Goal: Information Seeking & Learning: Learn about a topic

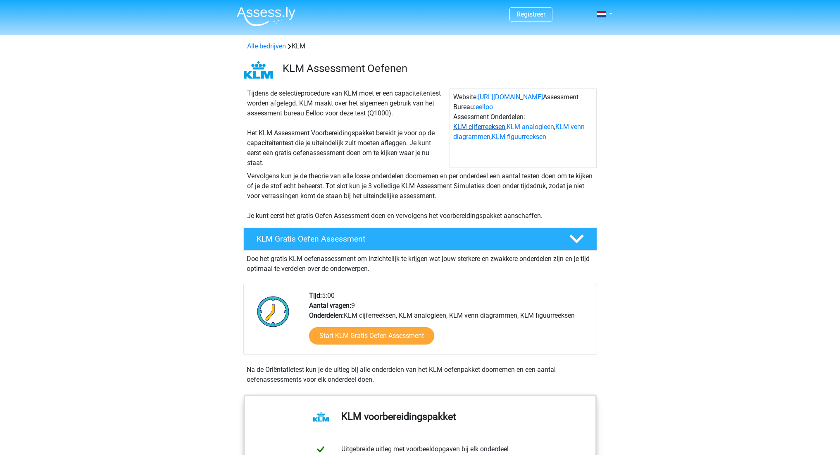
click at [467, 126] on link "KLM cijferreeksen" at bounding box center [479, 127] width 52 height 8
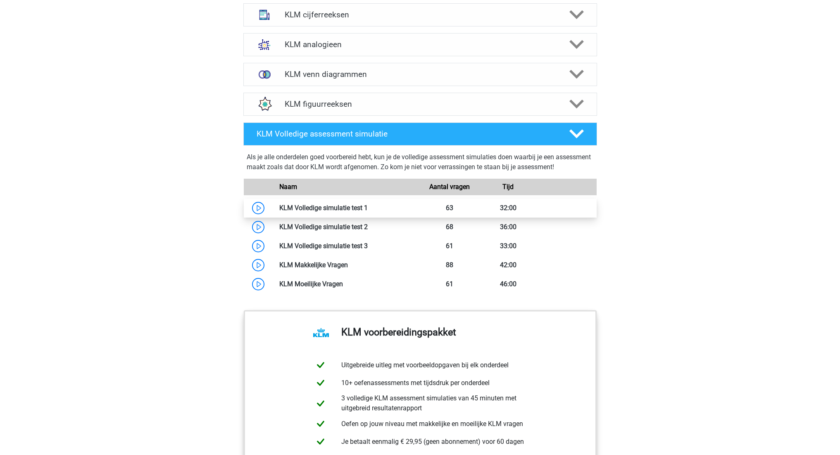
click at [368, 209] on link at bounding box center [368, 208] width 0 height 8
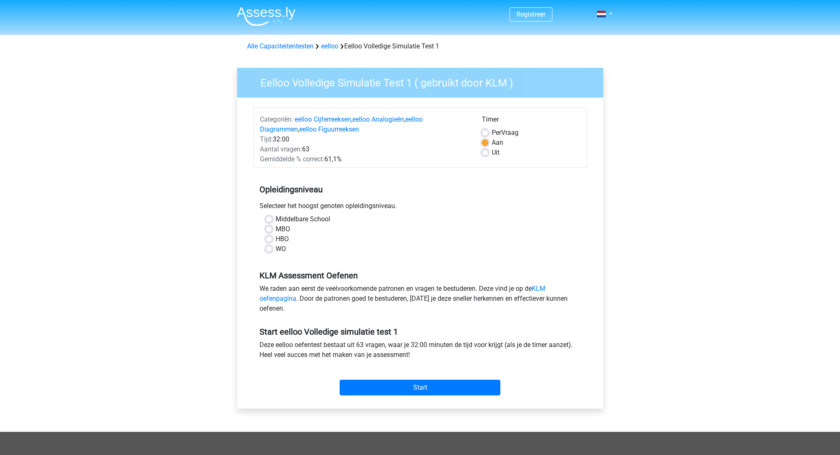
click at [276, 241] on label "HBO" at bounding box center [282, 239] width 13 height 10
click at [271, 241] on input "HBO" at bounding box center [269, 238] width 7 height 8
radio input "true"
click at [276, 217] on label "Middelbare School" at bounding box center [303, 219] width 55 height 10
click at [267, 217] on input "Middelbare School" at bounding box center [269, 218] width 7 height 8
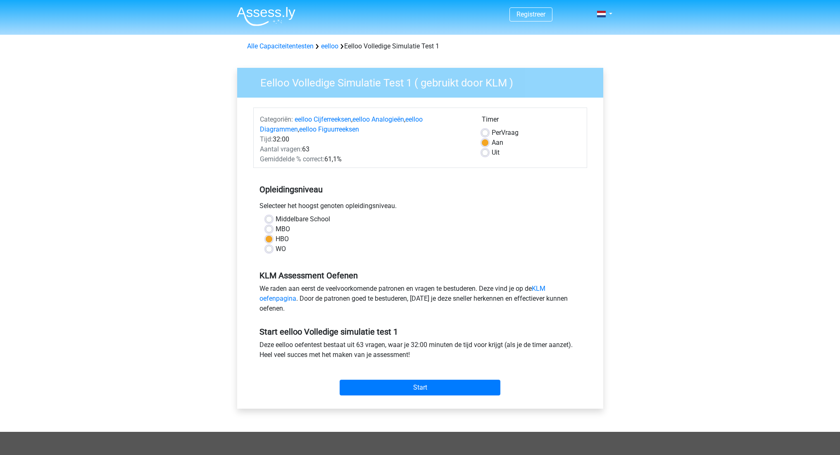
radio input "true"
click at [406, 387] on input "Start" at bounding box center [420, 387] width 161 height 16
click at [406, 388] on input "Start" at bounding box center [420, 387] width 161 height 16
click at [423, 390] on input "Start" at bounding box center [420, 387] width 161 height 16
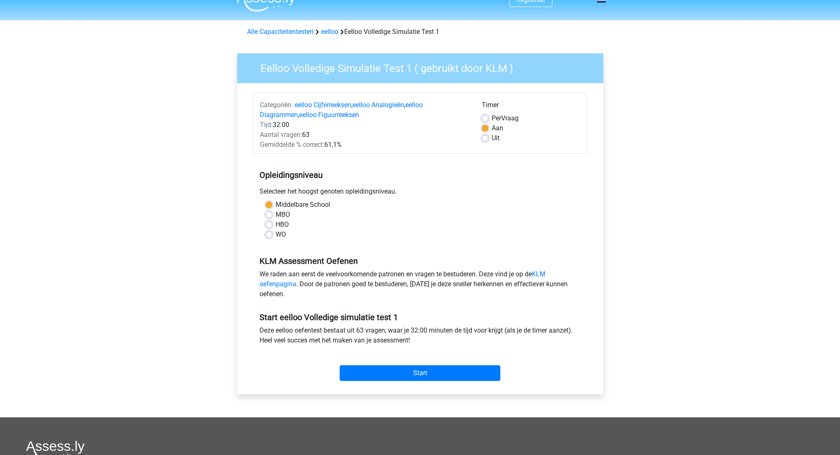
scroll to position [57, 0]
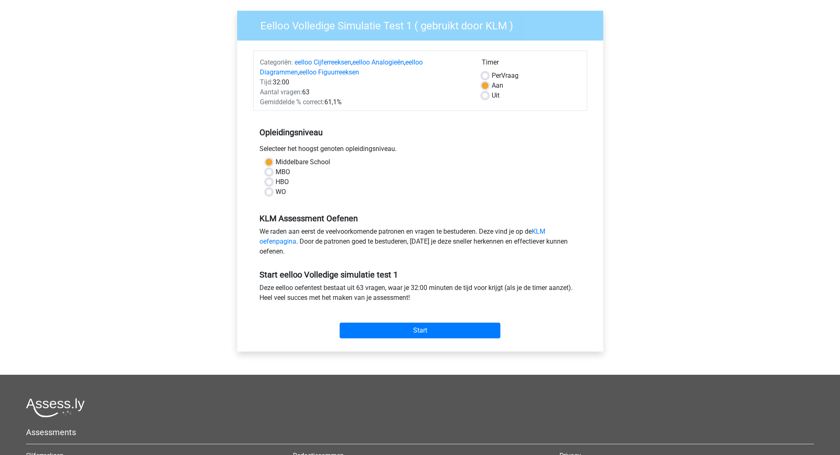
click at [276, 185] on label "HBO" at bounding box center [282, 182] width 13 height 10
click at [267, 185] on input "HBO" at bounding box center [269, 181] width 7 height 8
radio input "true"
click at [357, 333] on input "Start" at bounding box center [420, 330] width 161 height 16
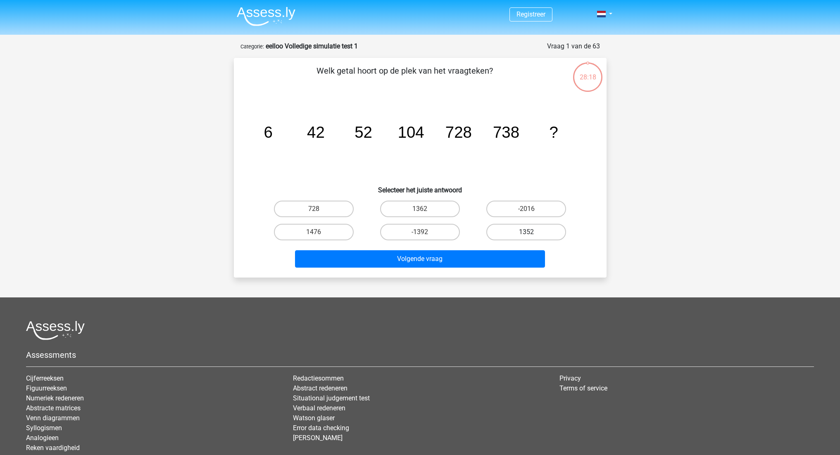
click at [506, 231] on label "1352" at bounding box center [526, 232] width 80 height 17
click at [526, 232] on input "1352" at bounding box center [528, 234] width 5 height 5
radio input "true"
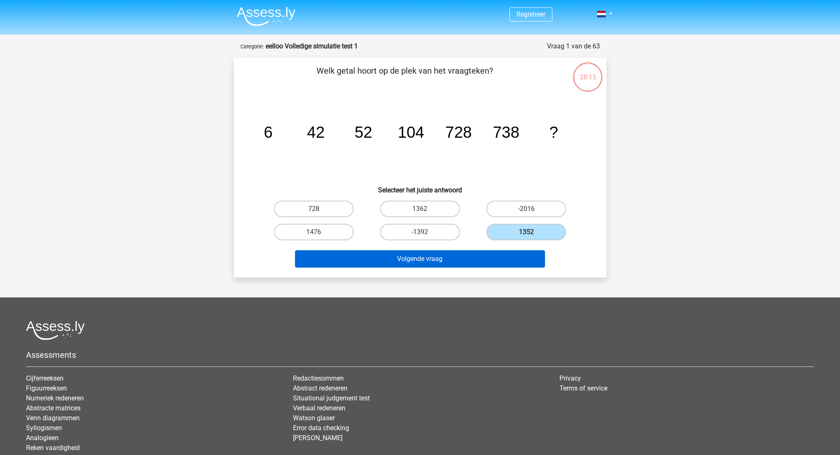
click at [426, 258] on button "Volgende vraag" at bounding box center [420, 258] width 250 height 17
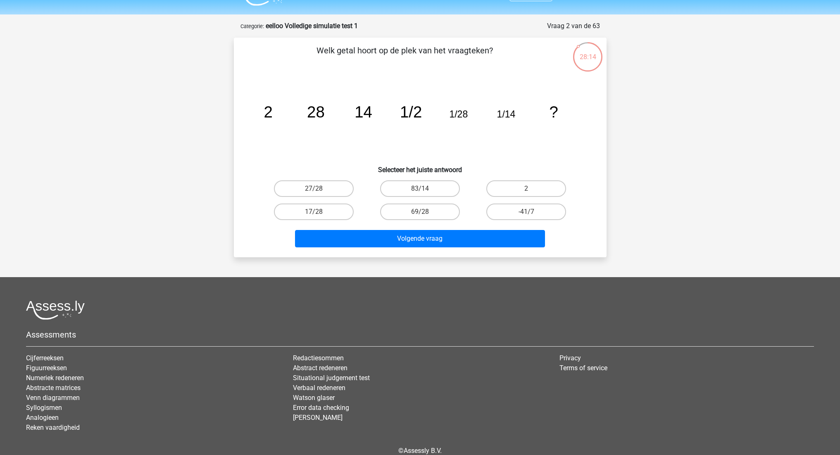
scroll to position [19, 0]
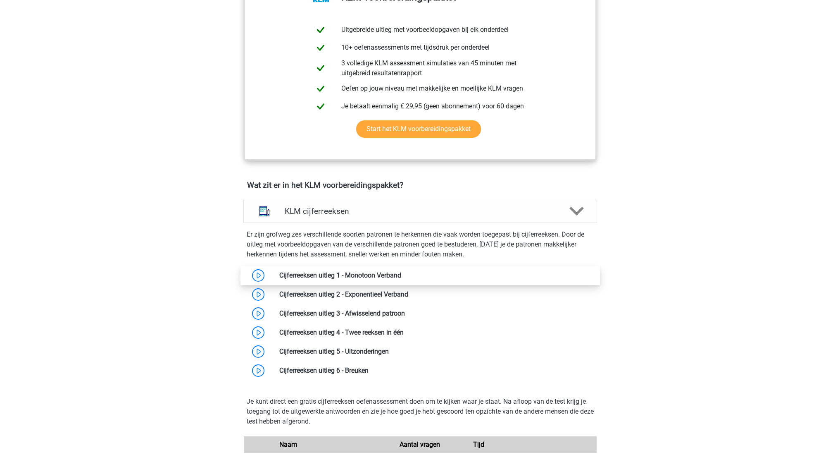
scroll to position [560, 0]
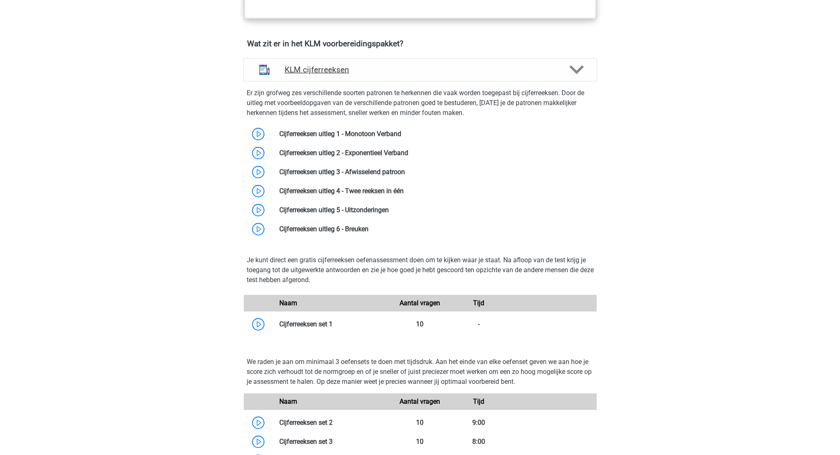
click at [317, 65] on h4 "KLM cijferreeksen" at bounding box center [420, 70] width 271 height 10
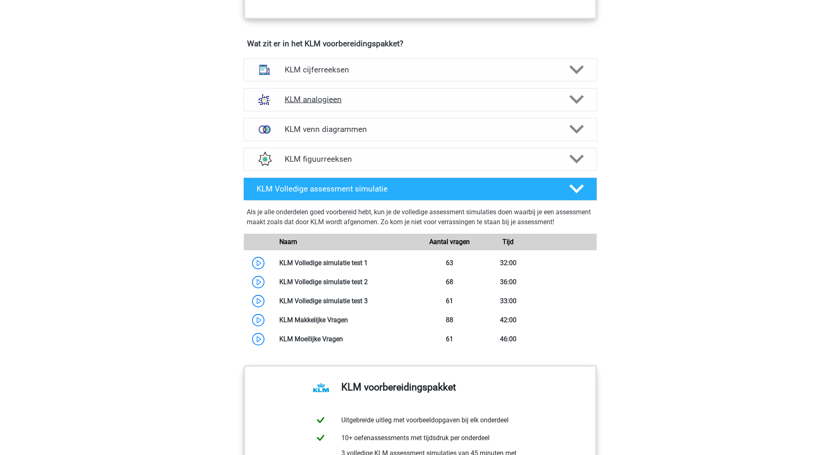
click at [350, 100] on h4 "KLM analogieen" at bounding box center [420, 100] width 271 height 10
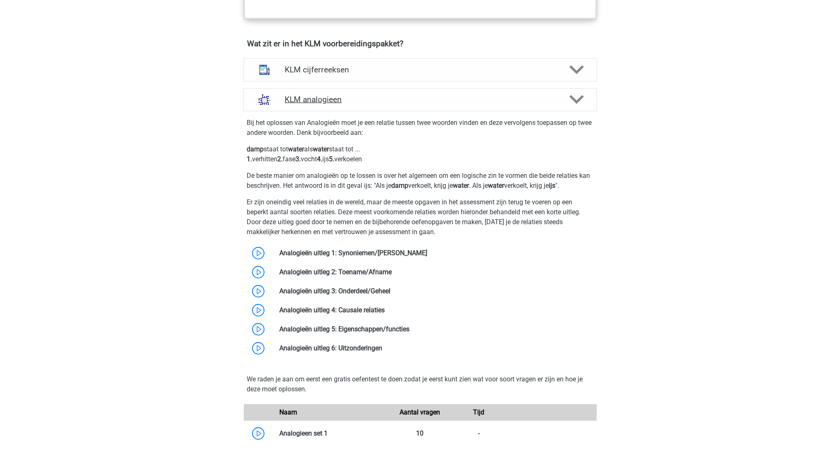
click at [350, 100] on h4 "KLM analogieen" at bounding box center [420, 100] width 271 height 10
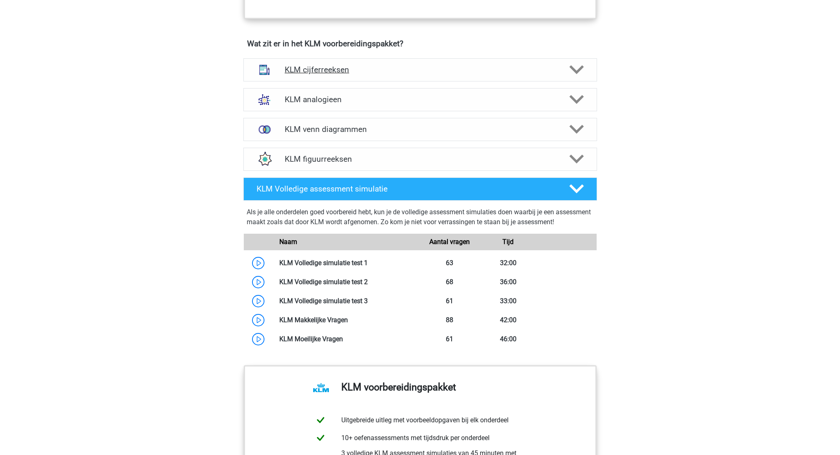
click at [378, 71] on h4 "KLM cijferreeksen" at bounding box center [420, 70] width 271 height 10
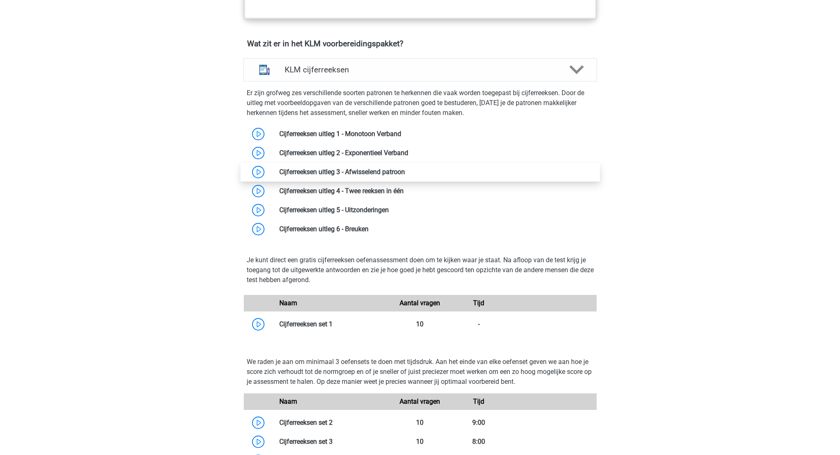
scroll to position [565, 0]
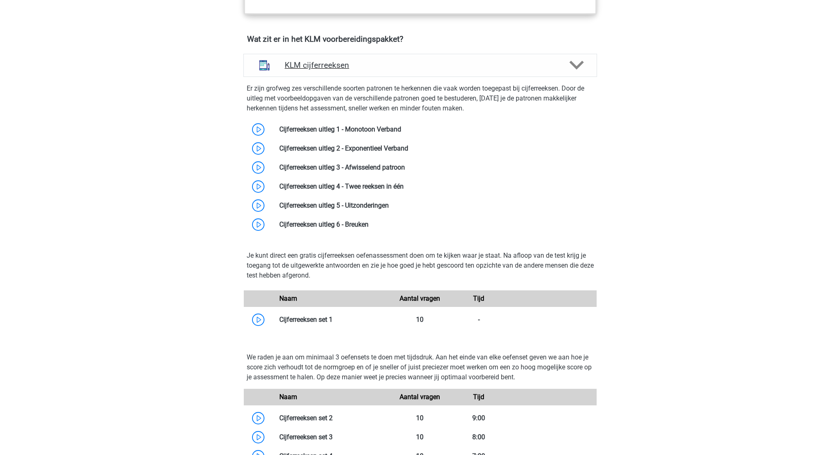
click at [392, 73] on div "KLM cijferreeksen" at bounding box center [420, 65] width 354 height 23
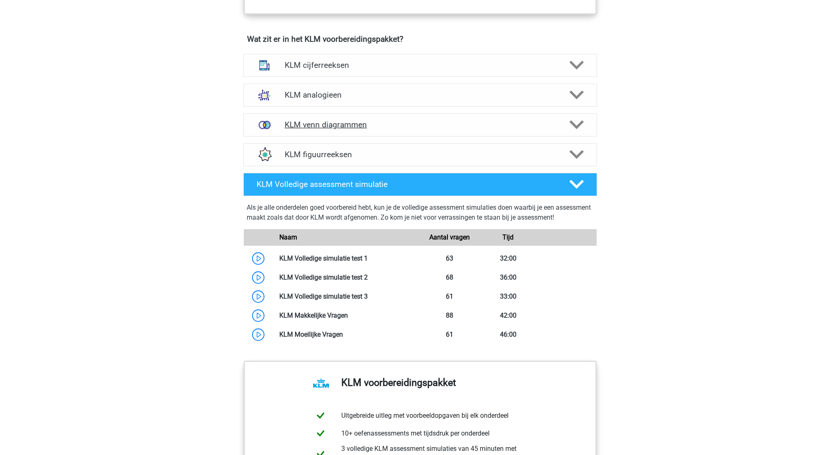
scroll to position [566, 0]
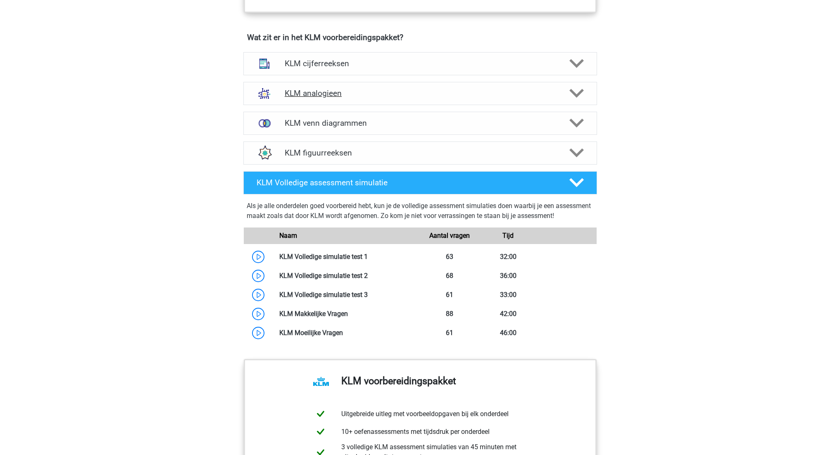
click at [374, 103] on div "KLM analogieen" at bounding box center [420, 93] width 354 height 23
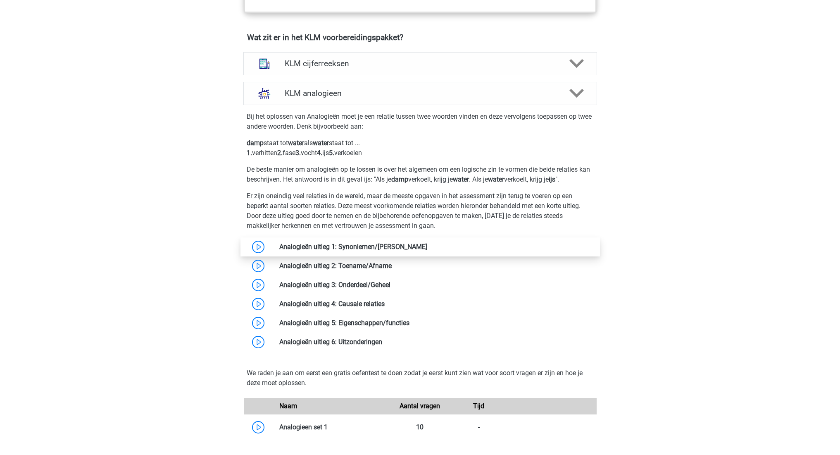
click at [427, 244] on link at bounding box center [427, 247] width 0 height 8
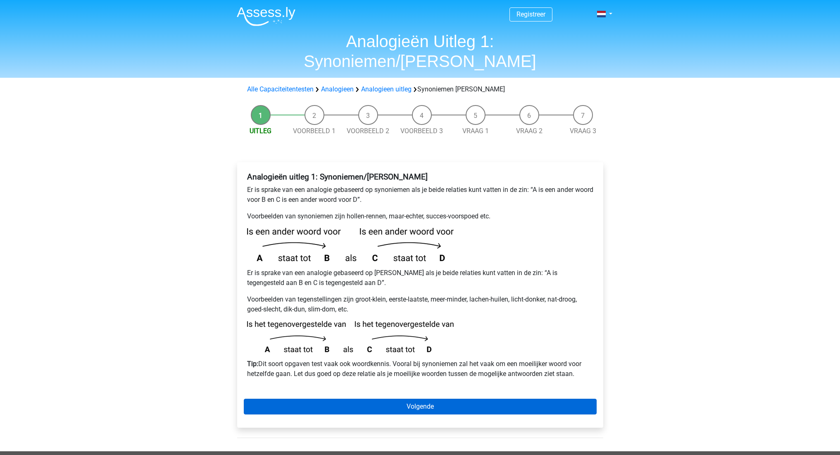
click at [430, 398] on link "Volgende" at bounding box center [420, 406] width 353 height 16
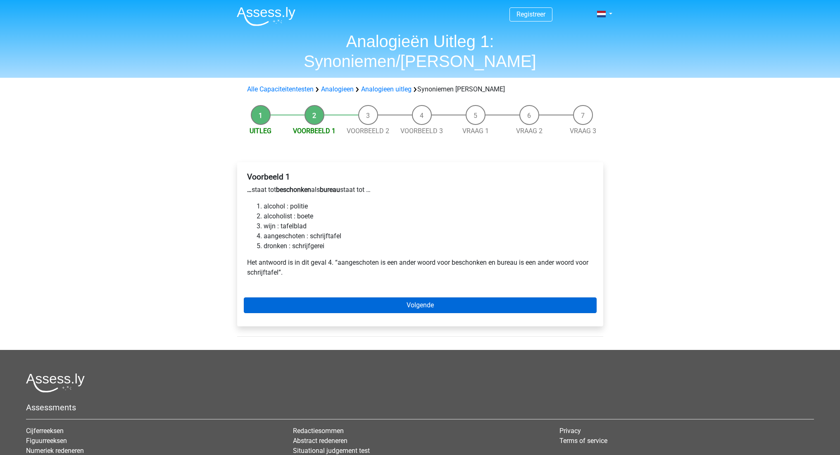
click at [400, 297] on link "Volgende" at bounding box center [420, 305] width 353 height 16
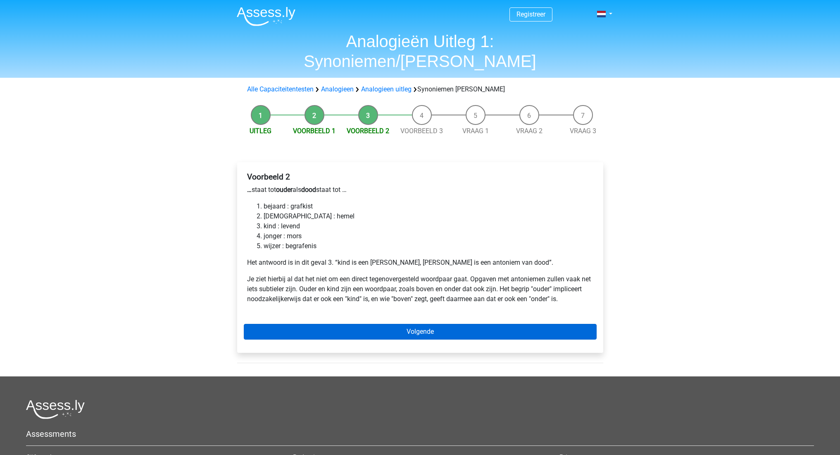
click at [401, 324] on link "Volgende" at bounding box center [420, 332] width 353 height 16
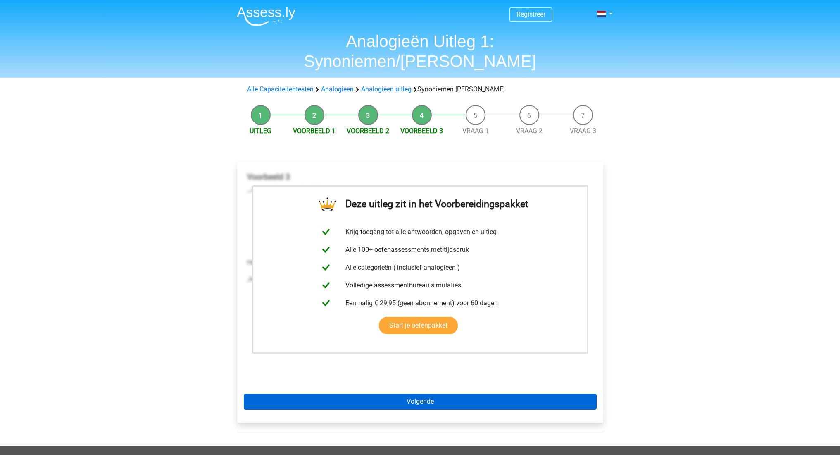
click at [402, 393] on link "Volgende" at bounding box center [420, 401] width 353 height 16
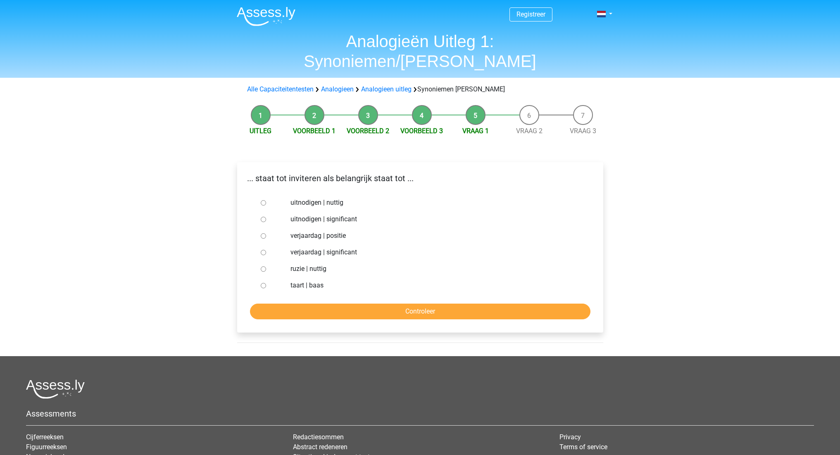
click at [261, 200] on input "uitnodigen | nuttig" at bounding box center [263, 202] width 5 height 5
radio input "true"
click at [344, 303] on input "Controleer" at bounding box center [420, 311] width 340 height 16
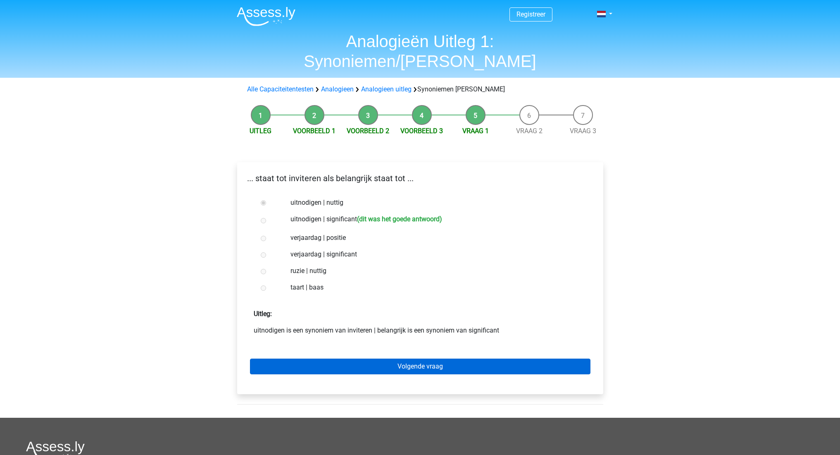
click at [342, 358] on link "Volgende vraag" at bounding box center [420, 366] width 340 height 16
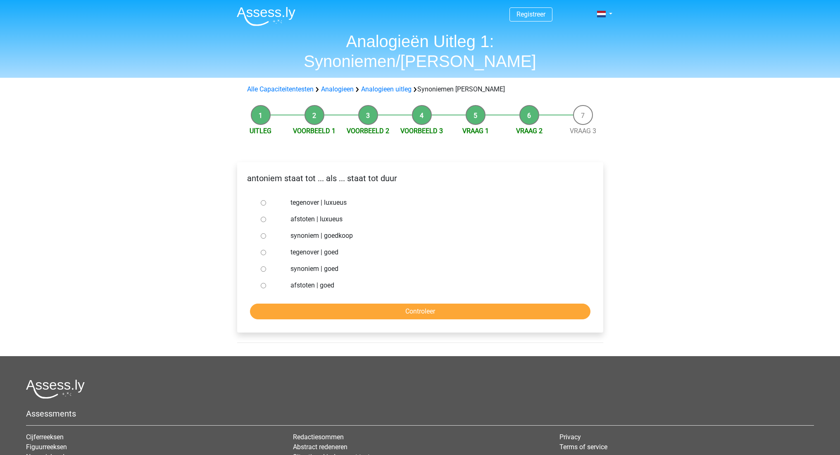
click at [262, 233] on input "synoniem | goedkoop" at bounding box center [263, 235] width 5 height 5
radio input "true"
click at [343, 303] on input "Controleer" at bounding box center [420, 311] width 340 height 16
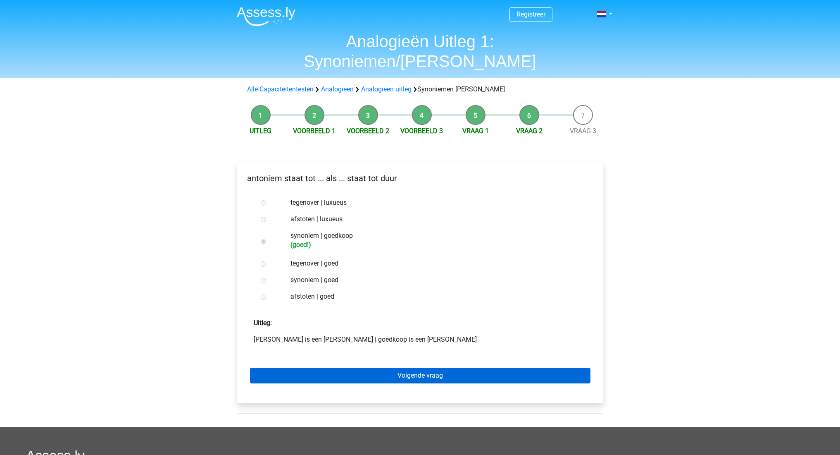
click at [361, 367] on link "Volgende vraag" at bounding box center [420, 375] width 340 height 16
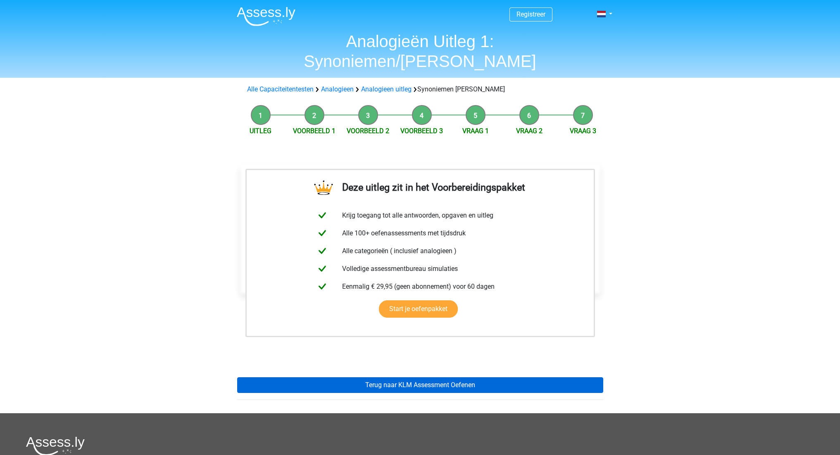
click at [367, 377] on link "Terug naar KLM Assessment Oefenen" at bounding box center [420, 385] width 366 height 16
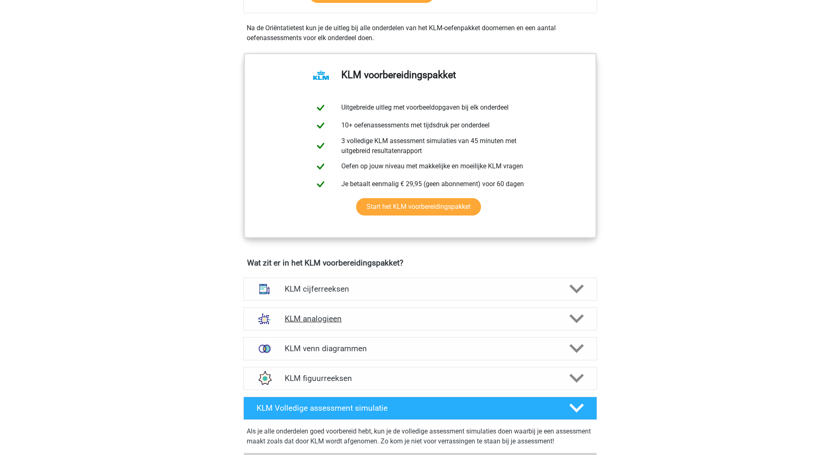
scroll to position [384, 0]
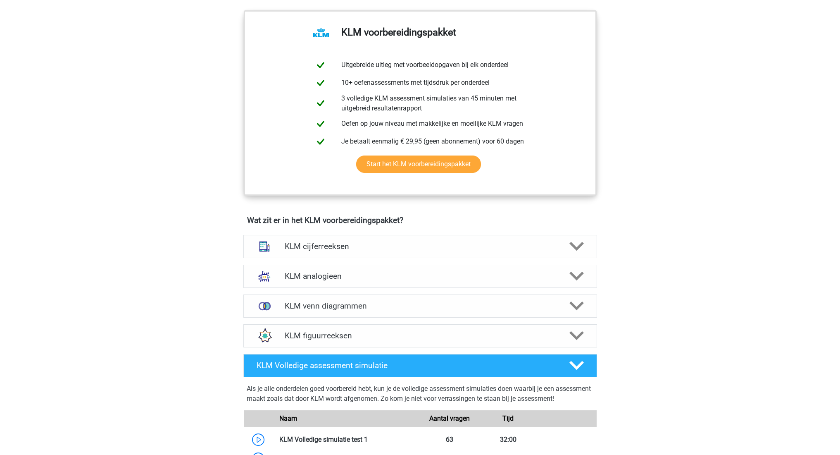
click at [359, 332] on h4 "KLM figuurreeksen" at bounding box center [420, 336] width 271 height 10
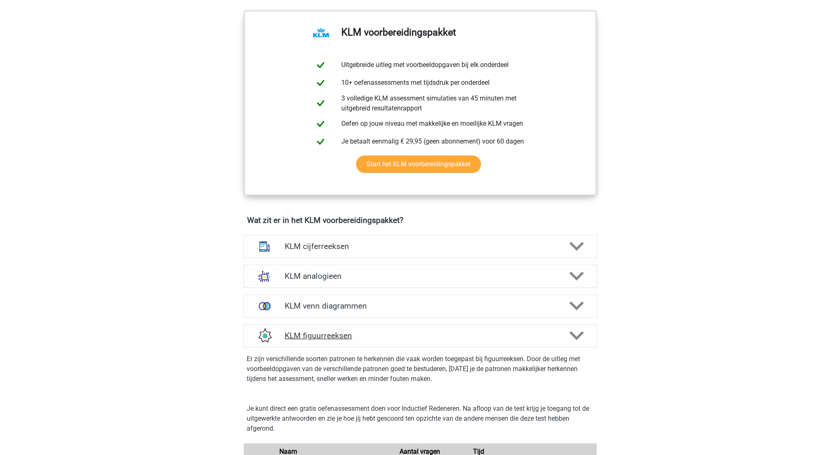
click at [359, 332] on h4 "KLM figuurreeksen" at bounding box center [420, 336] width 271 height 10
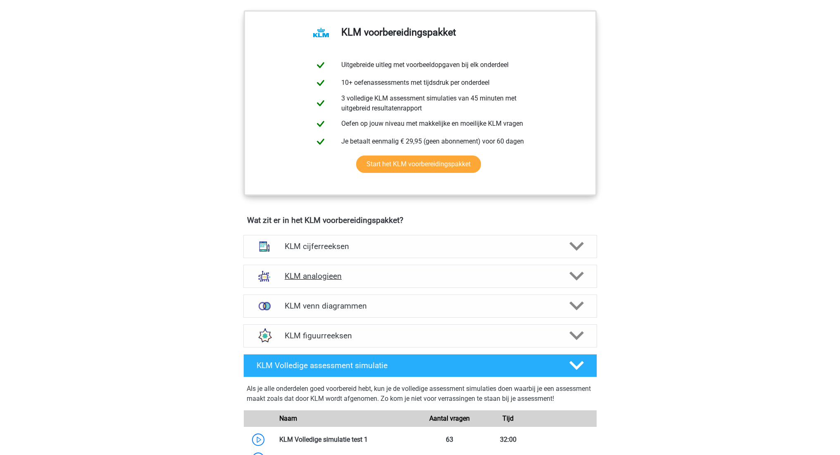
click at [358, 274] on h4 "KLM analogieen" at bounding box center [420, 276] width 271 height 10
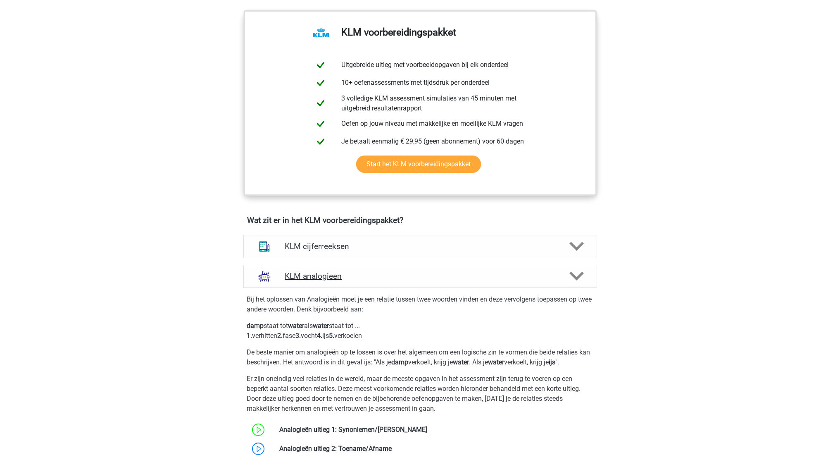
click at [358, 277] on h4 "KLM analogieen" at bounding box center [420, 276] width 271 height 10
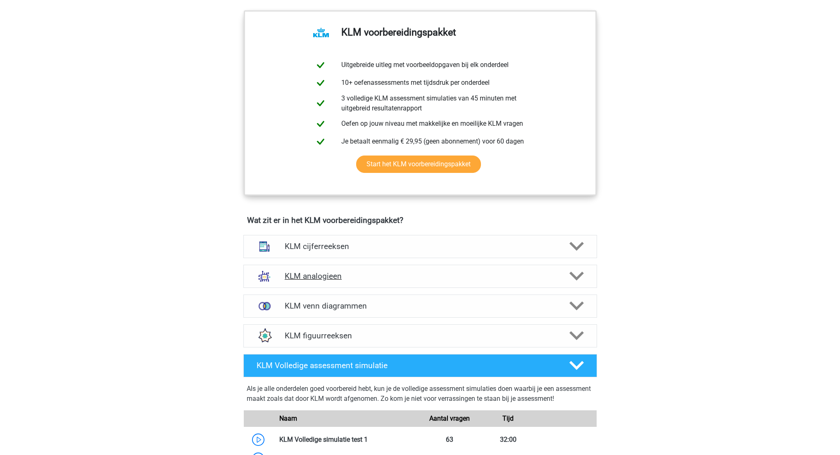
click at [358, 277] on h4 "KLM analogieen" at bounding box center [420, 276] width 271 height 10
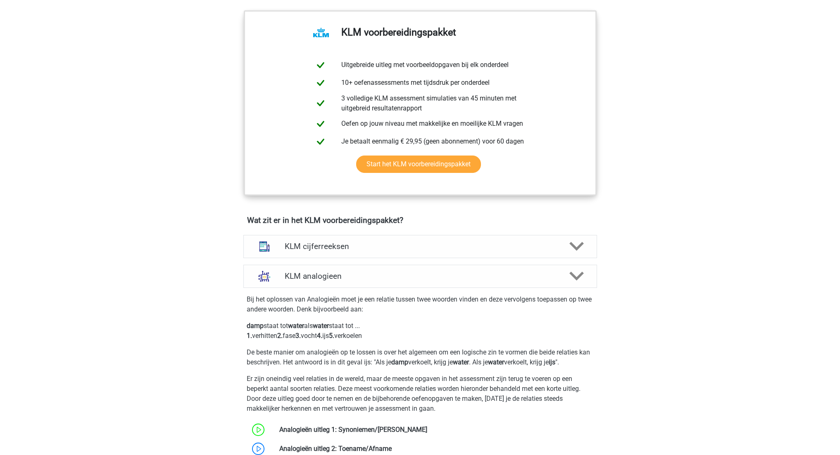
scroll to position [515, 0]
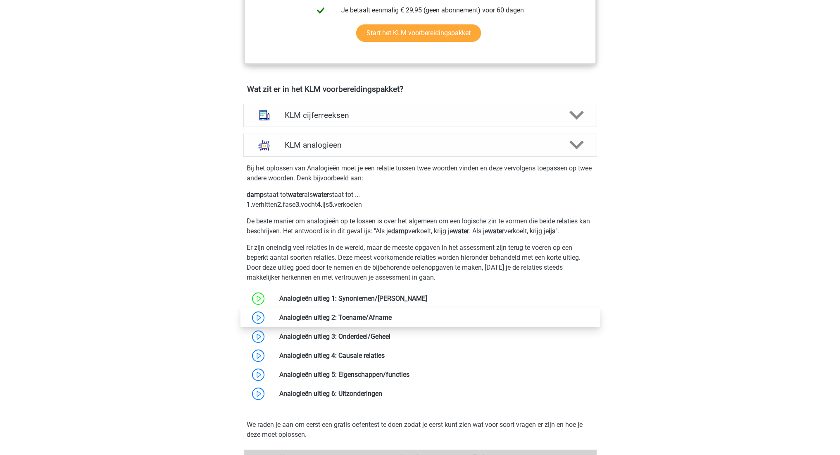
click at [392, 319] on link at bounding box center [392, 317] width 0 height 8
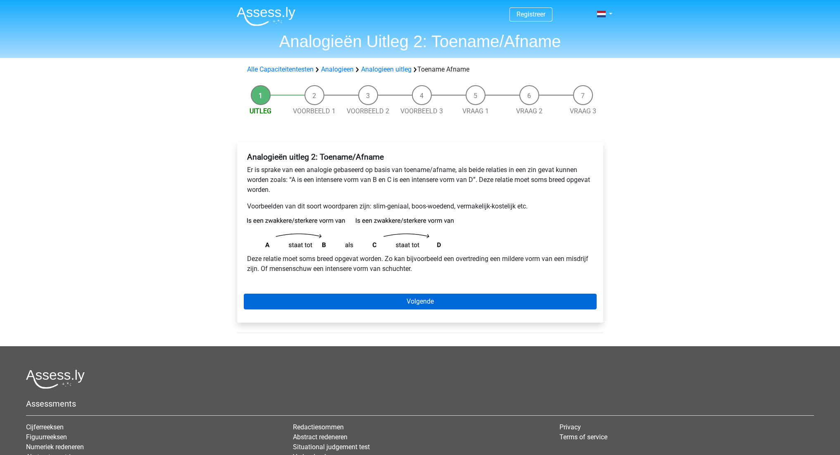
click at [338, 298] on link "Volgende" at bounding box center [420, 301] width 353 height 16
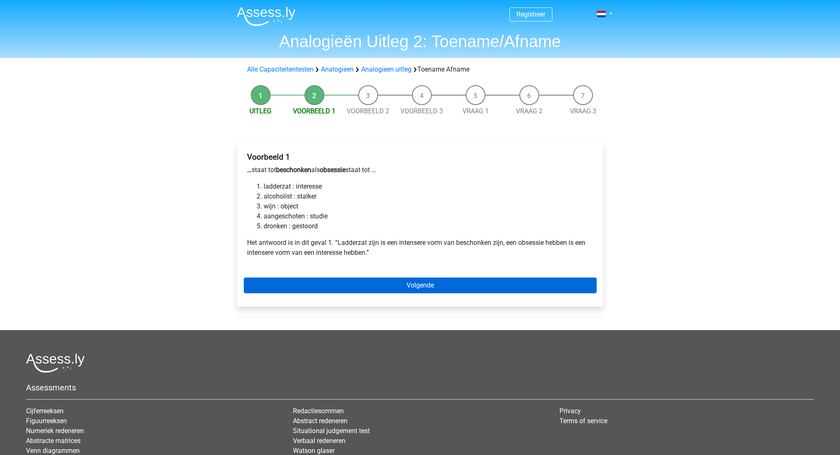
click at [351, 285] on link "Volgende" at bounding box center [420, 285] width 353 height 16
click at [354, 287] on link "Volgende" at bounding box center [420, 285] width 353 height 16
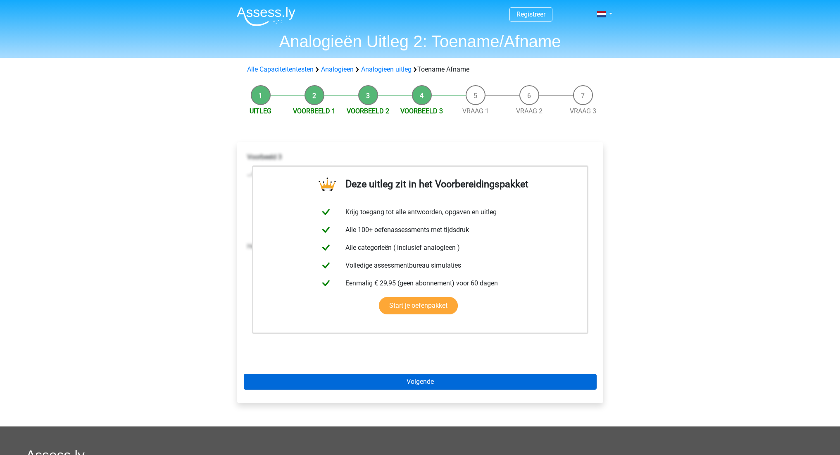
click at [431, 381] on link "Volgende" at bounding box center [420, 382] width 353 height 16
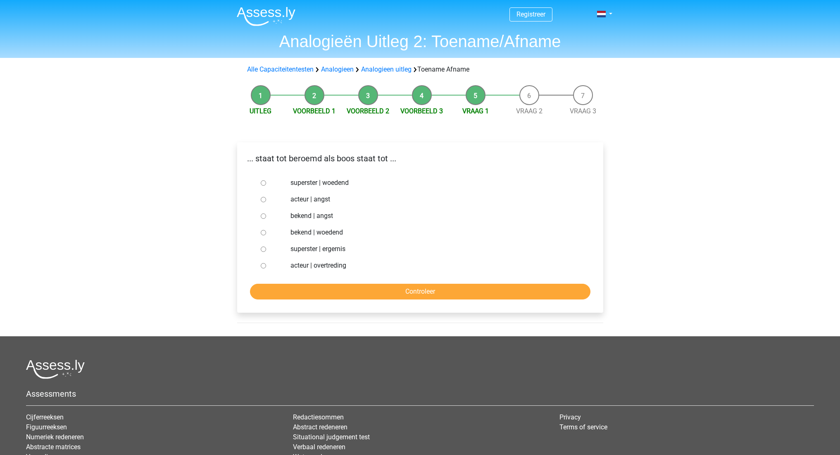
click at [262, 231] on input "bekend | woedend" at bounding box center [263, 232] width 5 height 5
radio input "true"
click at [302, 290] on input "Controleer" at bounding box center [420, 291] width 340 height 16
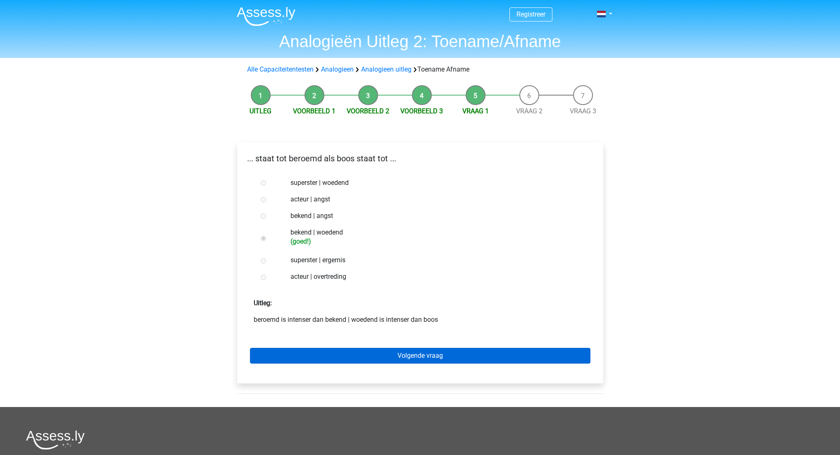
click at [336, 352] on link "Volgende vraag" at bounding box center [420, 355] width 340 height 16
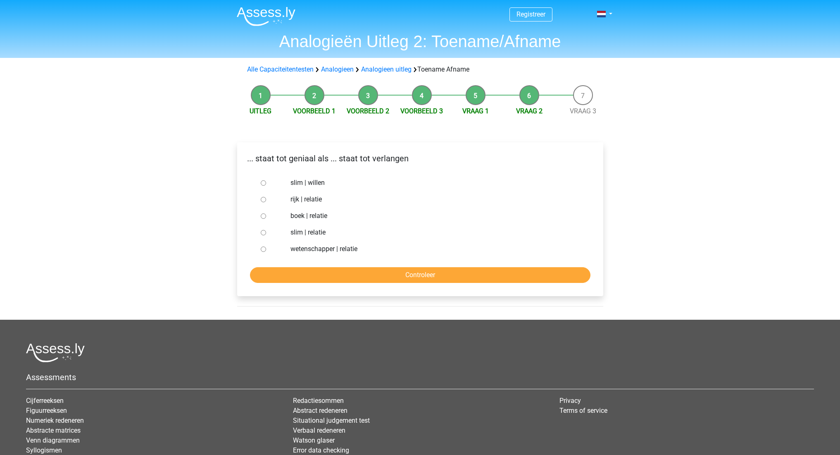
click at [263, 180] on input "slim | willen" at bounding box center [263, 182] width 5 height 5
radio input "true"
click at [317, 267] on input "Controleer" at bounding box center [420, 275] width 340 height 16
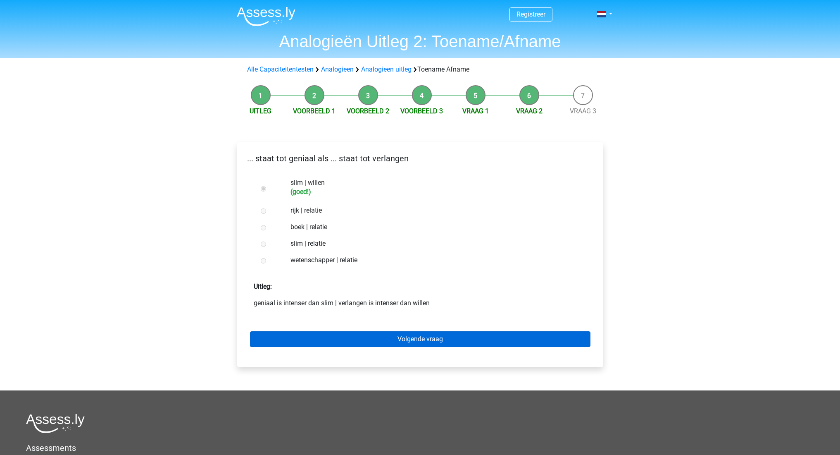
click at [362, 338] on link "Volgende vraag" at bounding box center [420, 339] width 340 height 16
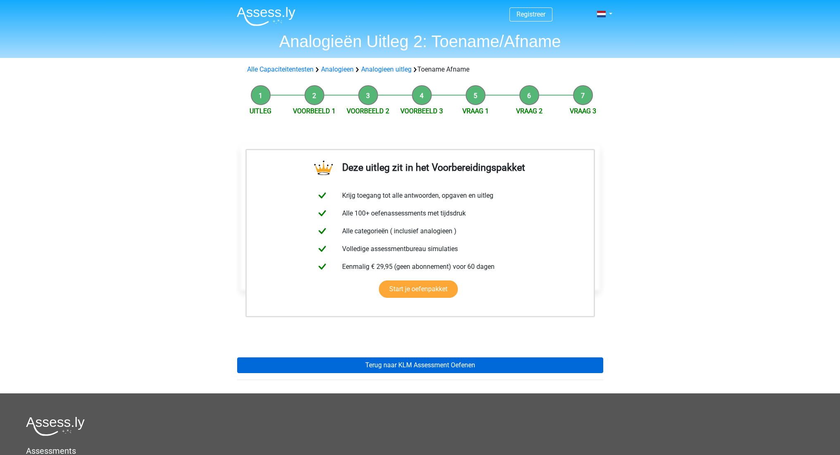
click at [396, 364] on link "Terug naar KLM Assessment Oefenen" at bounding box center [420, 365] width 366 height 16
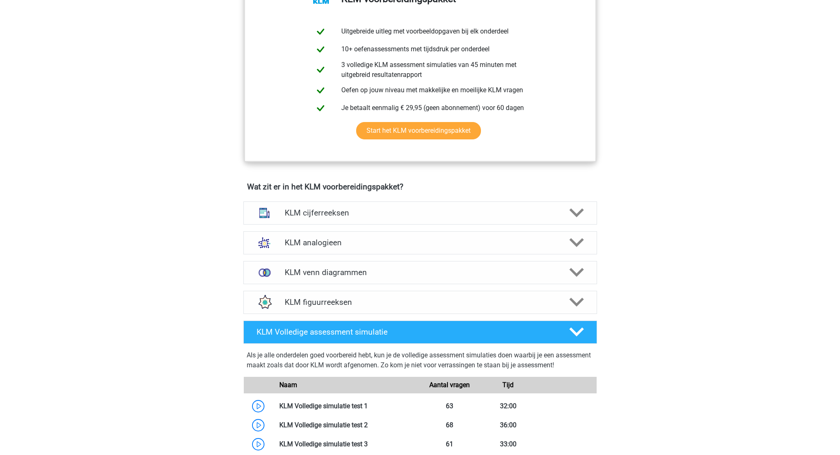
scroll to position [416, 0]
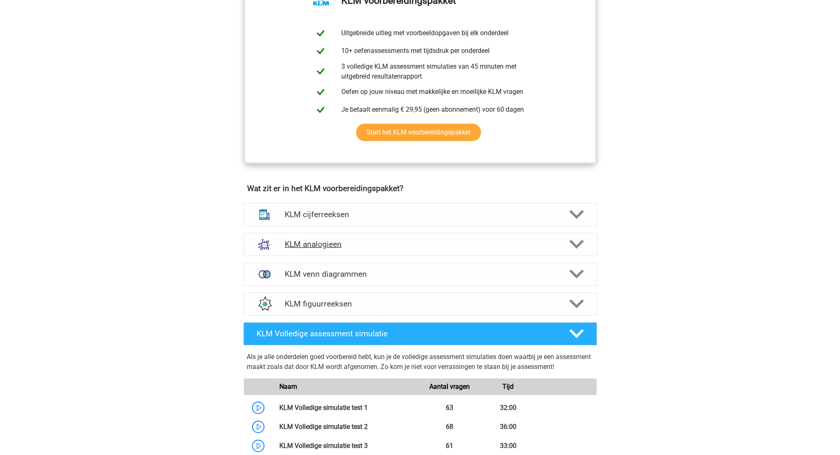
click at [357, 239] on h4 "KLM analogieen" at bounding box center [420, 244] width 271 height 10
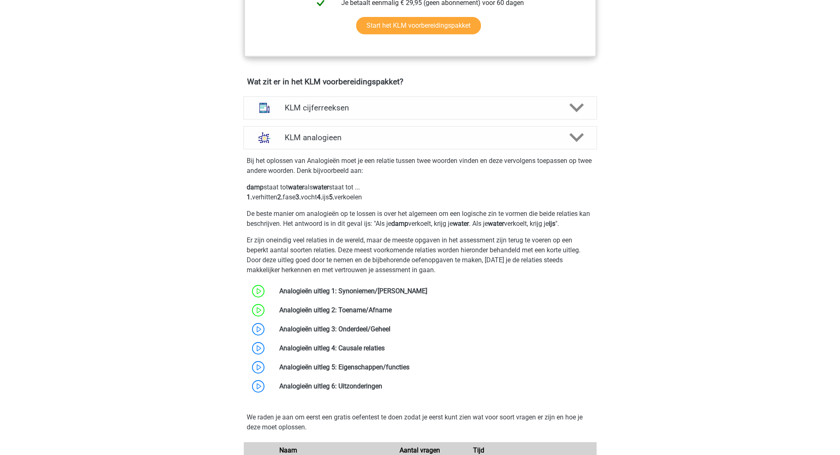
scroll to position [458, 0]
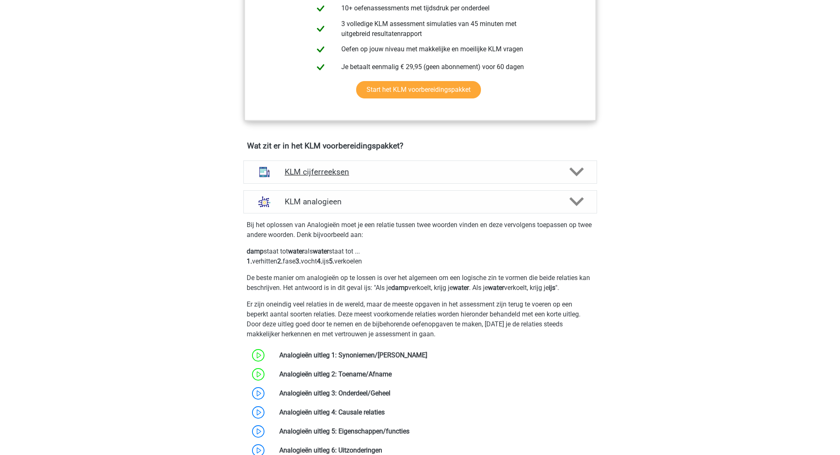
click at [312, 174] on h4 "KLM cijferreeksen" at bounding box center [420, 172] width 271 height 10
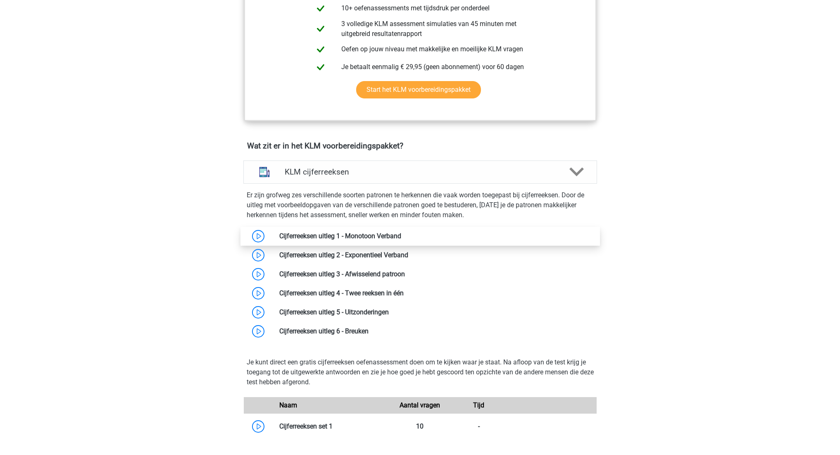
click at [401, 234] on link at bounding box center [401, 236] width 0 height 8
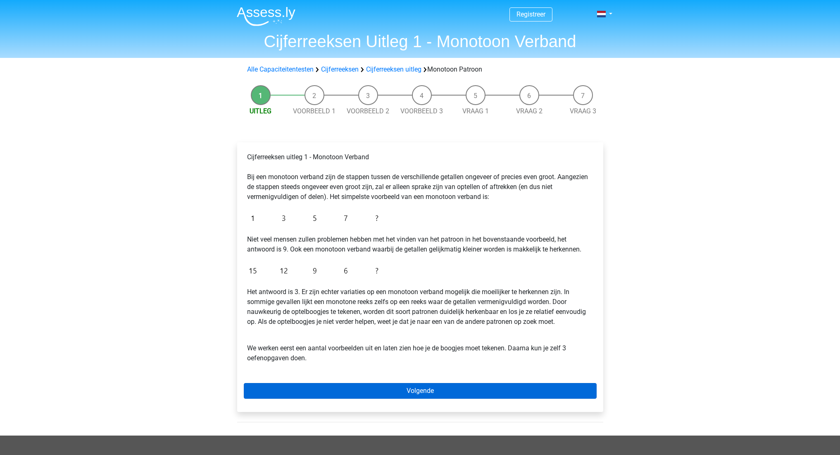
click at [341, 385] on link "Volgende" at bounding box center [420, 391] width 353 height 16
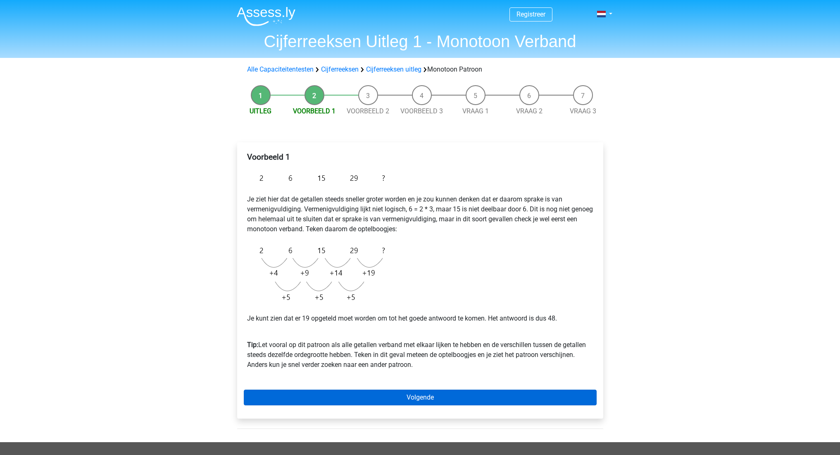
click at [340, 391] on link "Volgende" at bounding box center [420, 397] width 353 height 16
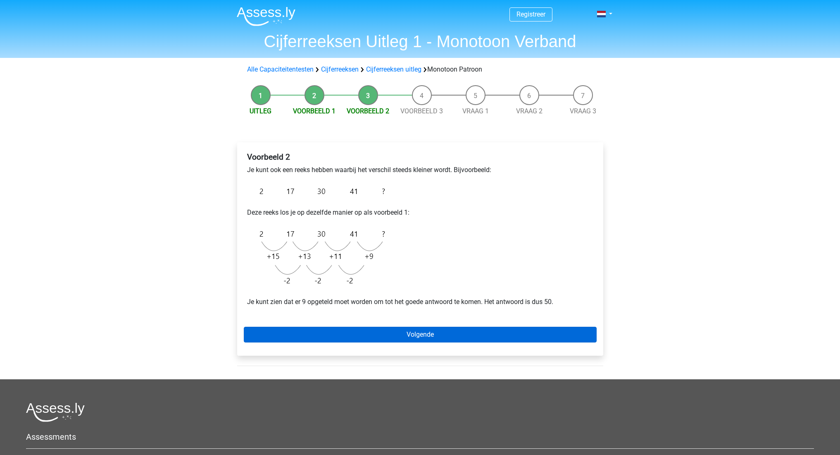
click at [333, 334] on link "Volgende" at bounding box center [420, 334] width 353 height 16
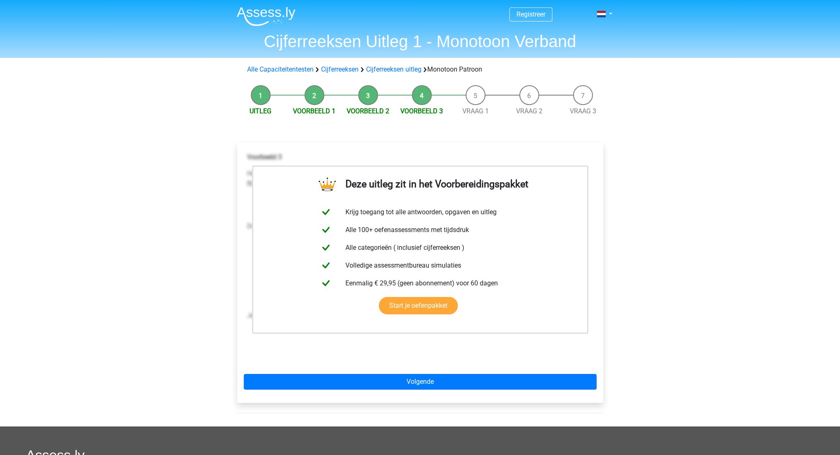
click at [404, 390] on div "Deze uitleg zit in het Voorbereidingspakket Krijg toegang tot alle antwoorden, …" at bounding box center [420, 272] width 366 height 260
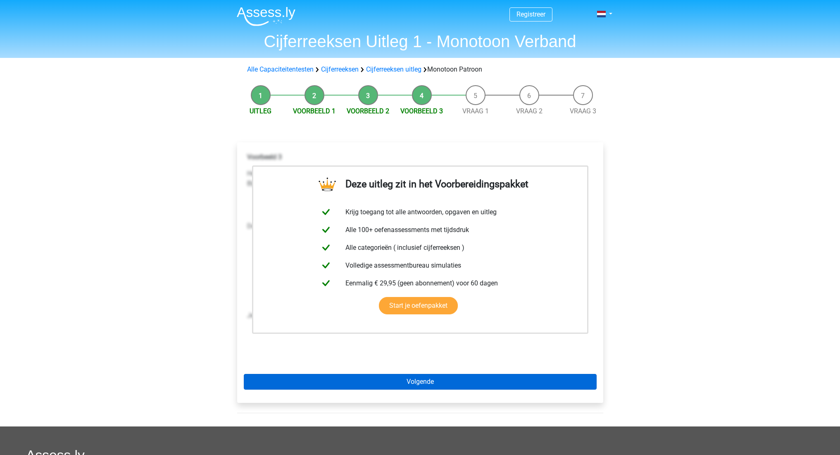
click at [402, 383] on link "Volgende" at bounding box center [420, 382] width 353 height 16
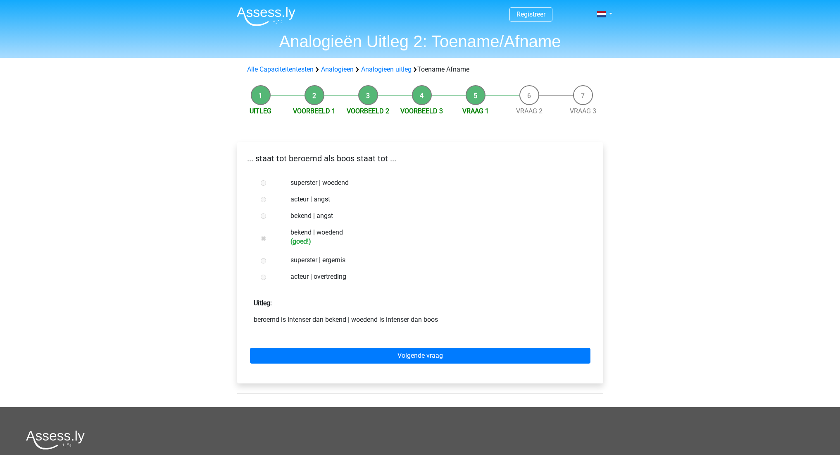
click at [286, 15] on img at bounding box center [266, 16] width 59 height 19
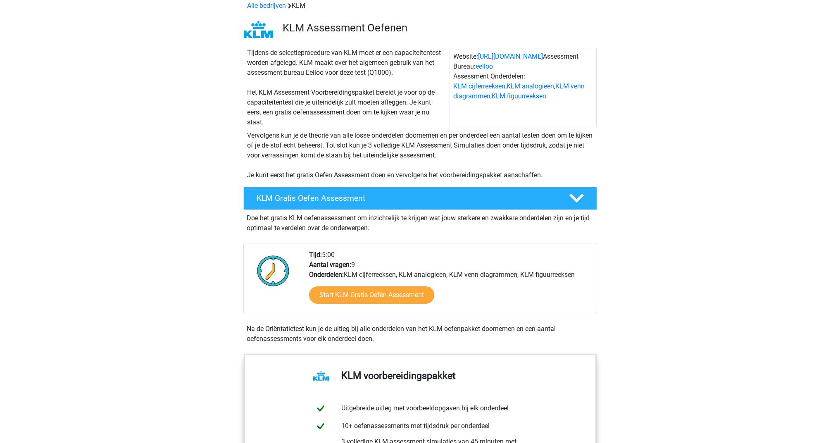
scroll to position [64, 0]
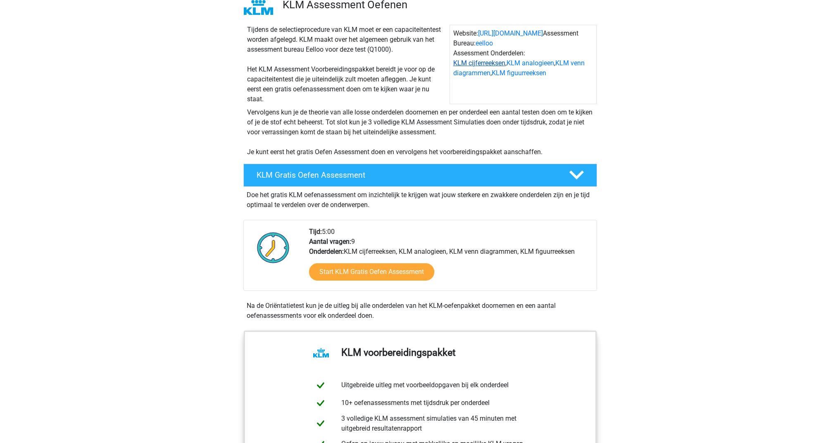
click at [473, 64] on link "KLM cijferreeksen" at bounding box center [479, 63] width 52 height 8
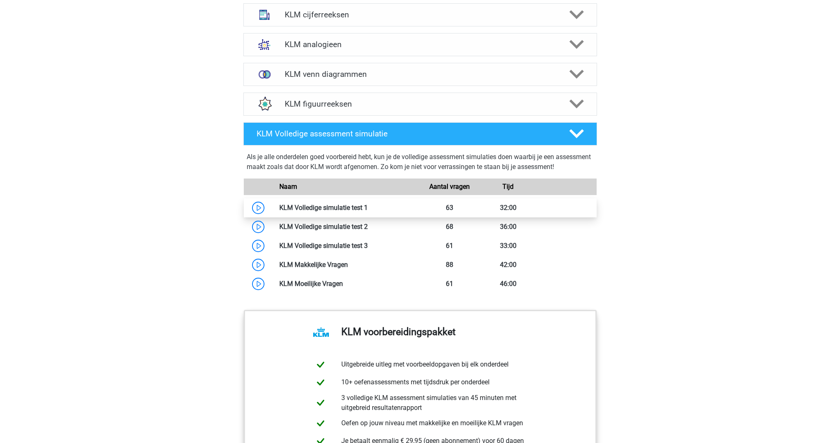
click at [368, 211] on link at bounding box center [368, 208] width 0 height 8
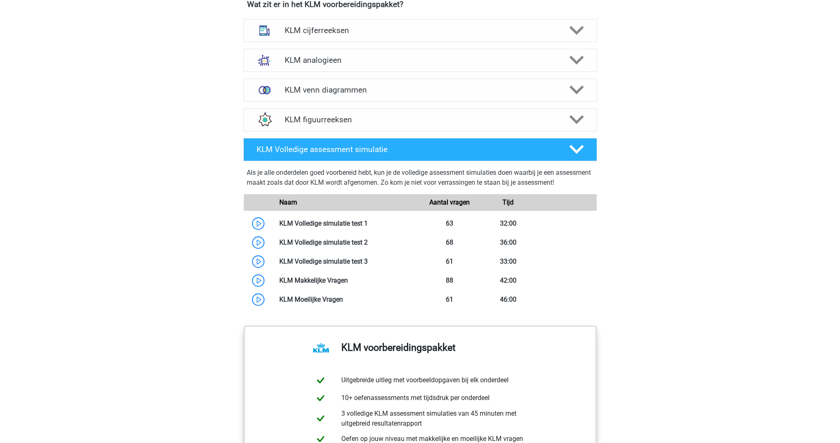
scroll to position [495, 0]
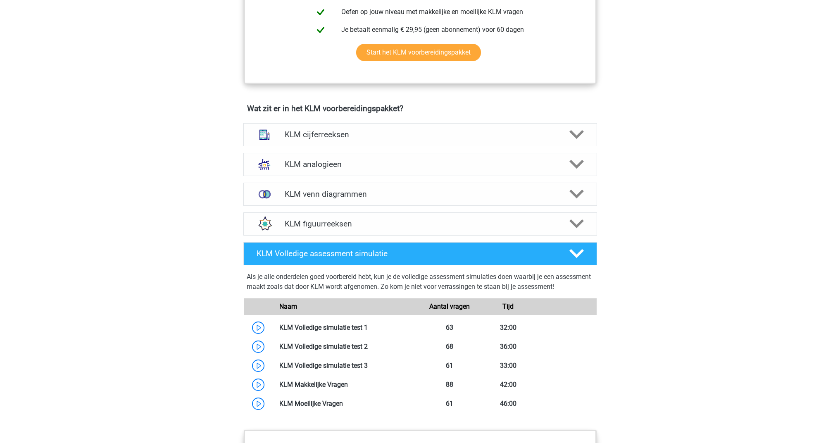
click at [283, 219] on div "KLM figuurreeksen" at bounding box center [419, 224] width 283 height 10
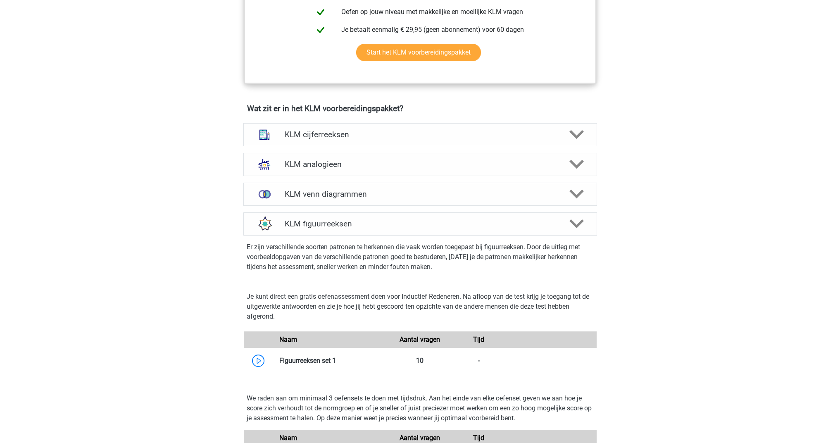
click at [283, 219] on div "KLM figuurreeksen" at bounding box center [419, 224] width 283 height 10
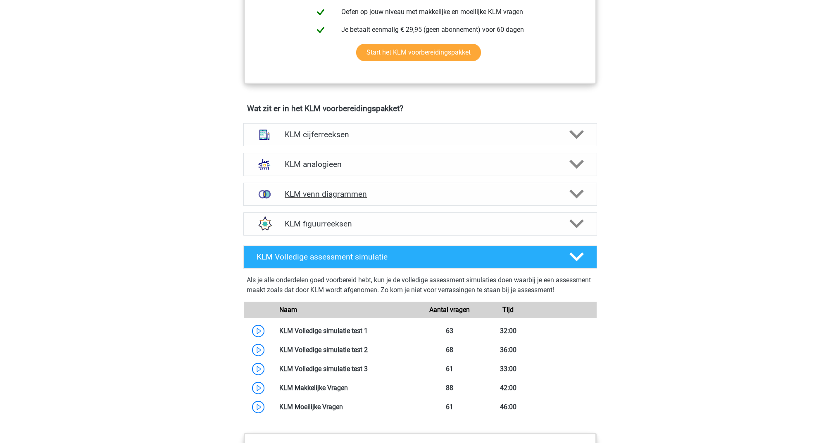
click at [286, 198] on h4 "KLM venn diagrammen" at bounding box center [420, 194] width 271 height 10
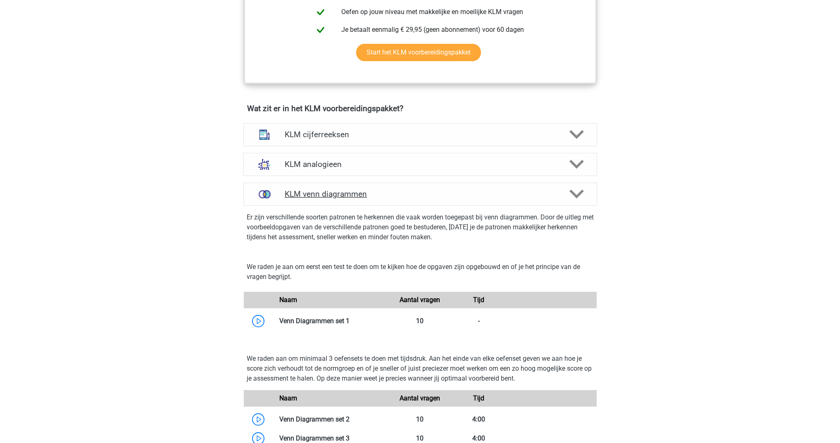
click at [286, 198] on h4 "KLM venn diagrammen" at bounding box center [420, 194] width 271 height 10
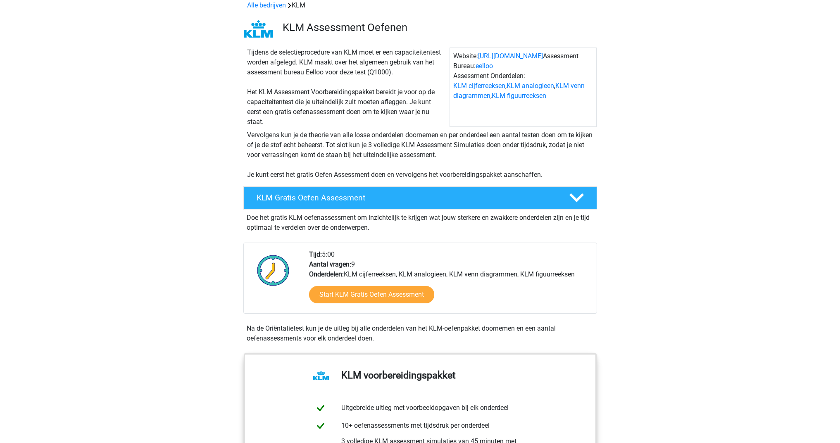
scroll to position [0, 0]
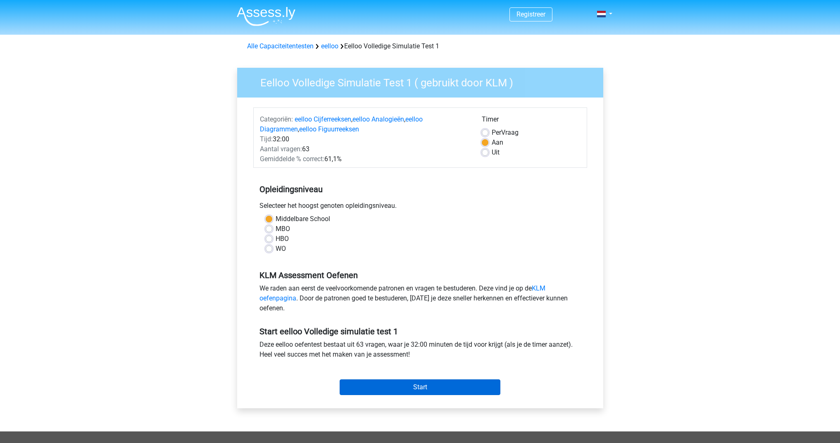
click at [428, 391] on input "Start" at bounding box center [420, 387] width 161 height 16
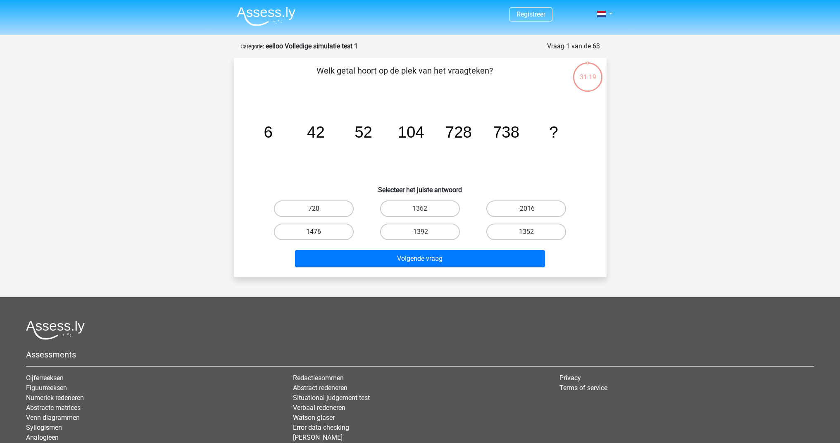
click at [292, 236] on label "1476" at bounding box center [314, 232] width 80 height 17
click at [314, 236] on input "1476" at bounding box center [316, 234] width 5 height 5
radio input "true"
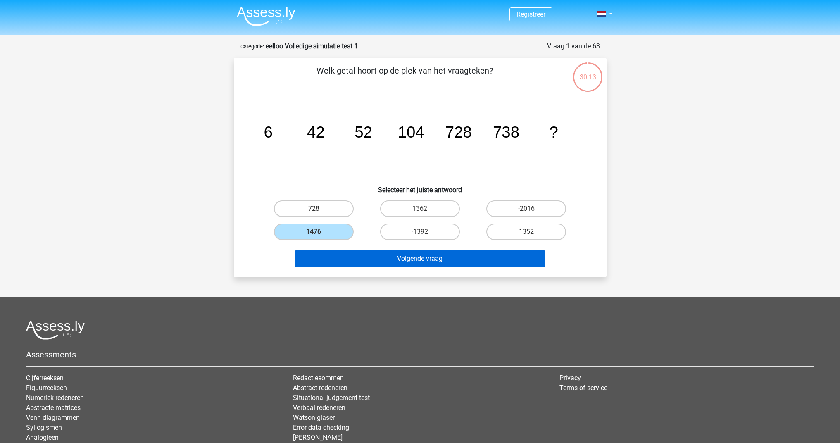
click at [333, 260] on button "Volgende vraag" at bounding box center [420, 258] width 250 height 17
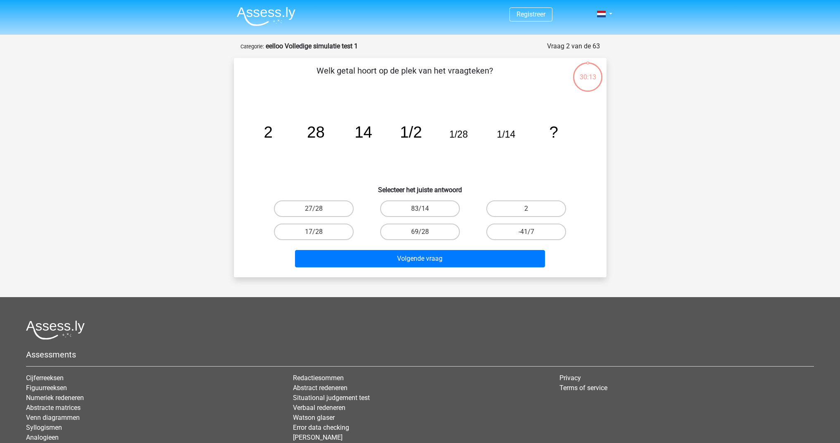
scroll to position [41, 0]
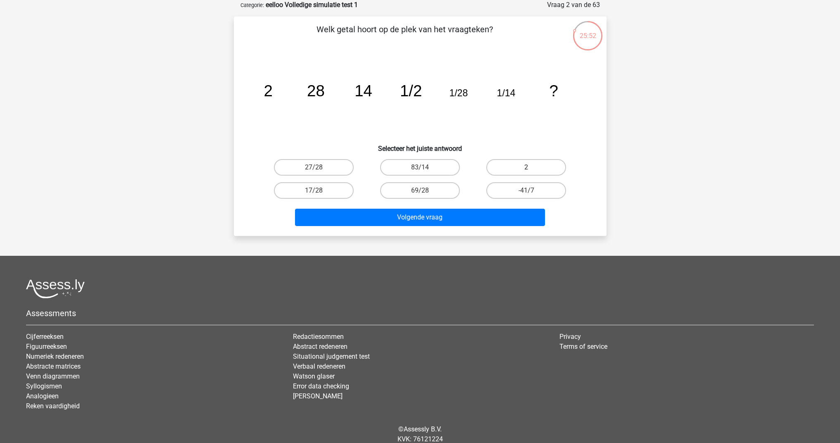
click at [514, 169] on label "2" at bounding box center [526, 167] width 80 height 17
click at [526, 169] on input "2" at bounding box center [528, 169] width 5 height 5
radio input "true"
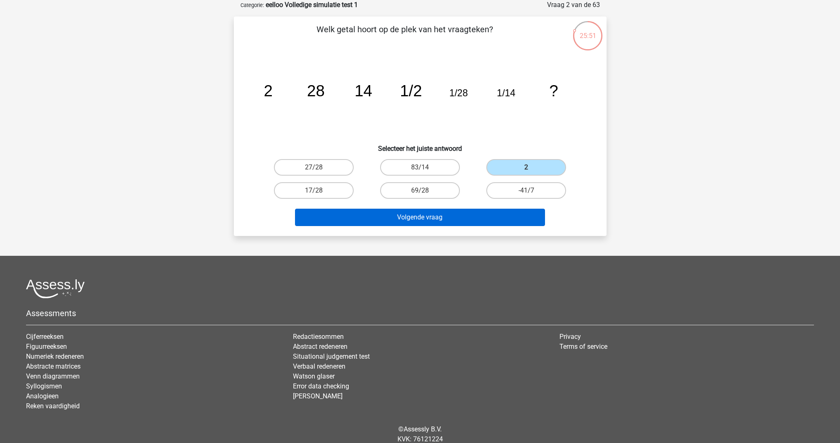
click at [488, 216] on button "Volgende vraag" at bounding box center [420, 217] width 250 height 17
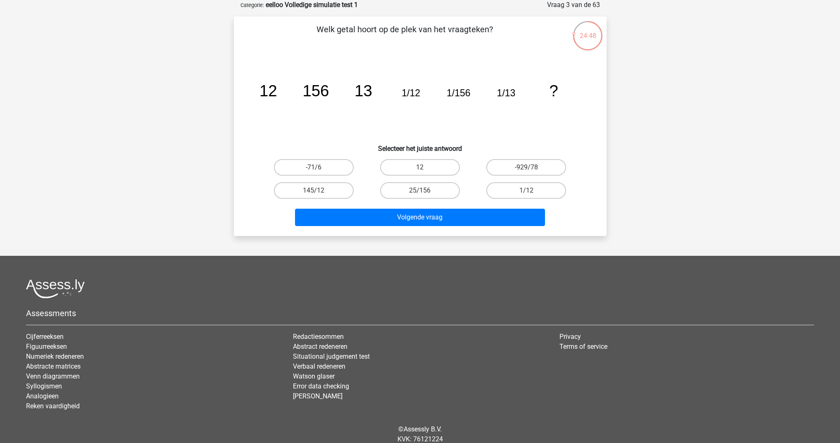
scroll to position [0, 0]
